Goal: Transaction & Acquisition: Purchase product/service

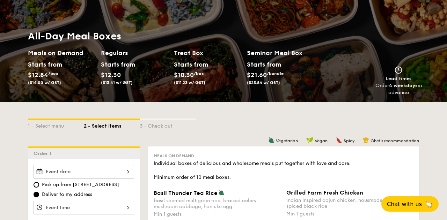
scroll to position [99, 0]
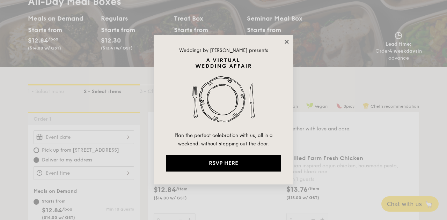
click at [288, 42] on icon at bounding box center [287, 42] width 6 height 6
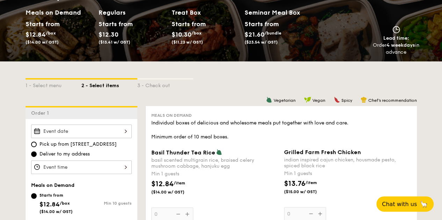
scroll to position [0, 0]
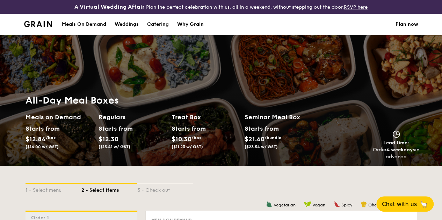
click at [82, 25] on div "Meals On Demand" at bounding box center [84, 24] width 44 height 21
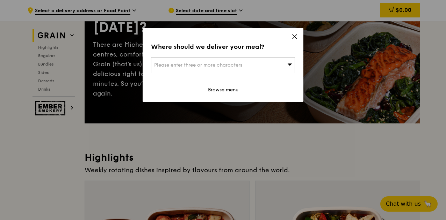
click at [228, 63] on span "Please enter three or more characters" at bounding box center [198, 65] width 88 height 6
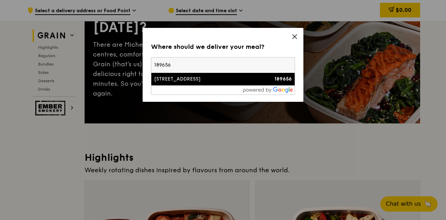
type input "189656"
click at [214, 81] on div "[STREET_ADDRESS]" at bounding box center [205, 79] width 103 height 7
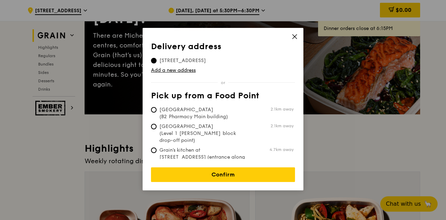
scroll to position [86, 0]
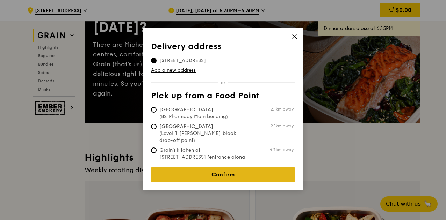
click at [228, 173] on link "Confirm" at bounding box center [223, 175] width 144 height 15
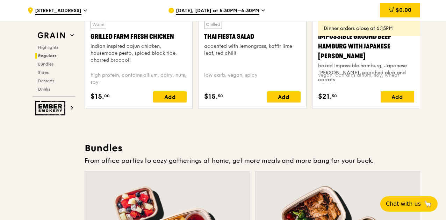
scroll to position [991, 0]
